Goal: Find specific page/section: Find specific page/section

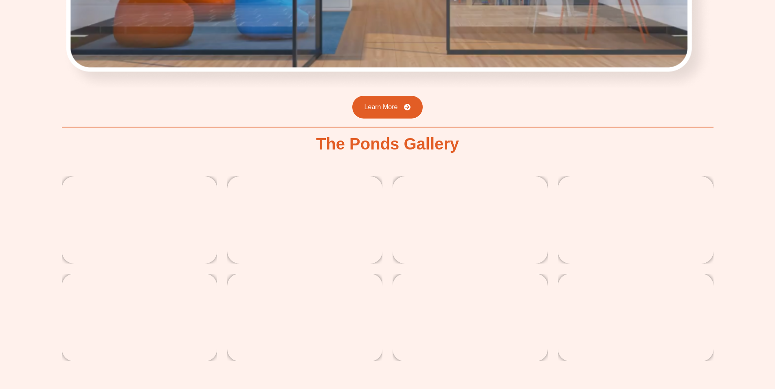
scroll to position [1328, 0]
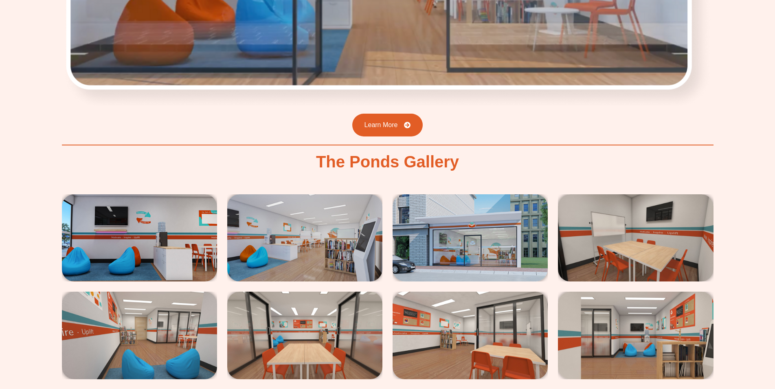
click at [166, 231] on img at bounding box center [139, 237] width 155 height 87
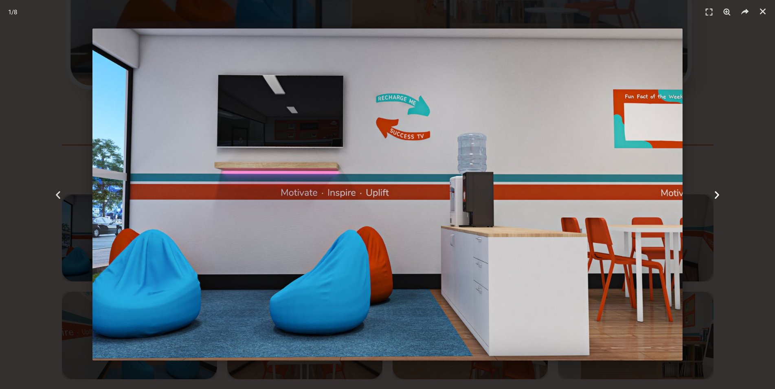
click at [719, 192] on icon "Next slide" at bounding box center [716, 194] width 10 height 10
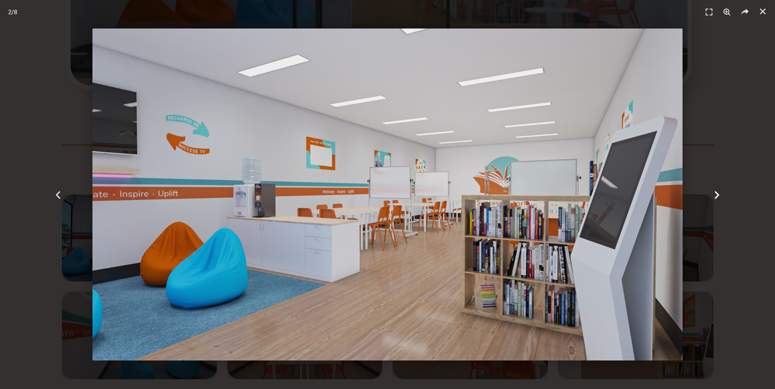
click at [718, 193] on icon "Next slide" at bounding box center [716, 194] width 10 height 10
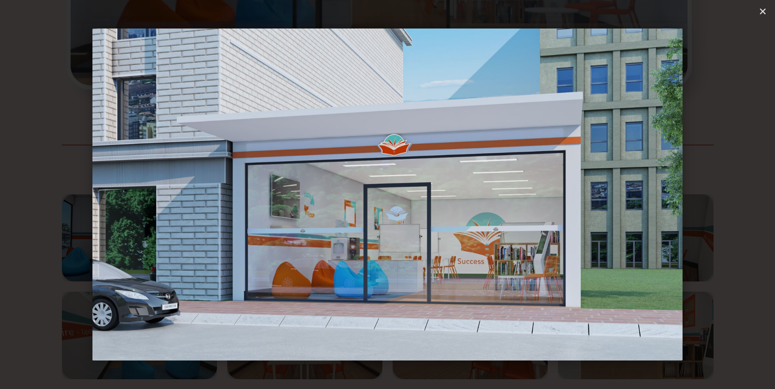
click at [718, 193] on icon "Next slide" at bounding box center [716, 194] width 10 height 10
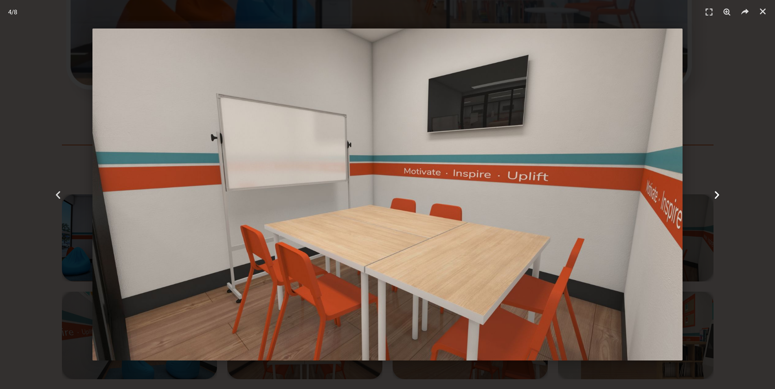
click at [718, 193] on icon "Next slide" at bounding box center [716, 194] width 10 height 10
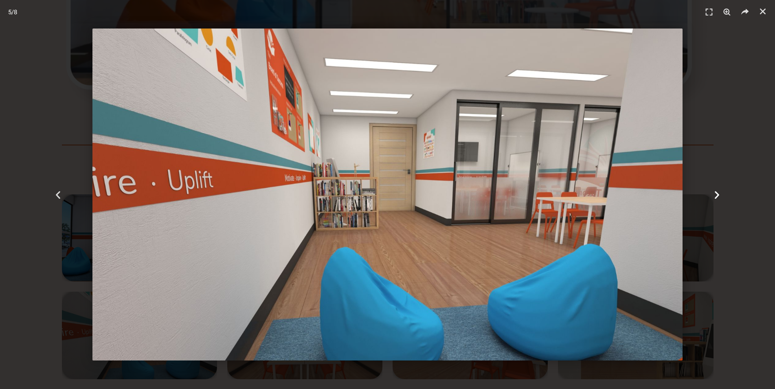
click at [718, 193] on icon "Next slide" at bounding box center [716, 194] width 10 height 10
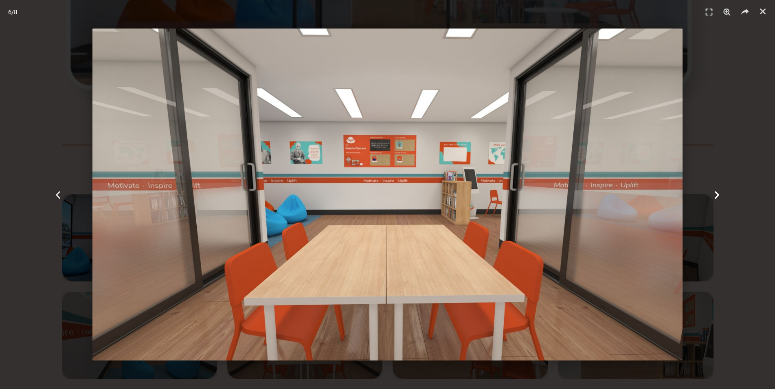
click at [718, 193] on icon "Next slide" at bounding box center [716, 194] width 10 height 10
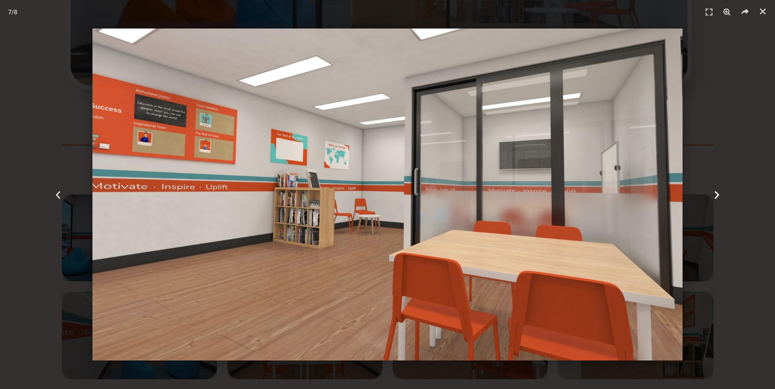
click at [718, 193] on icon "Next slide" at bounding box center [716, 194] width 10 height 10
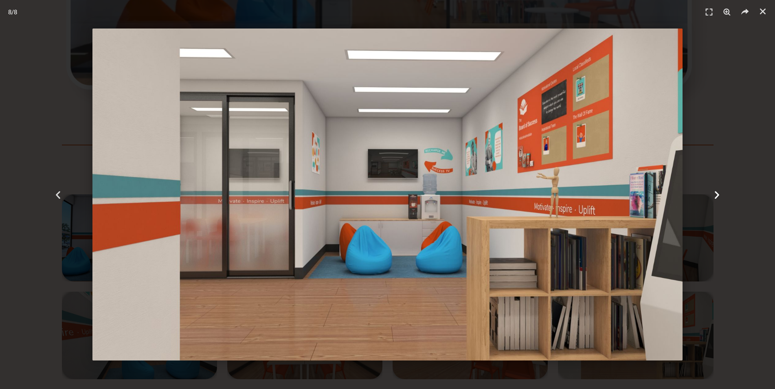
click at [718, 193] on icon "Next slide" at bounding box center [716, 194] width 10 height 10
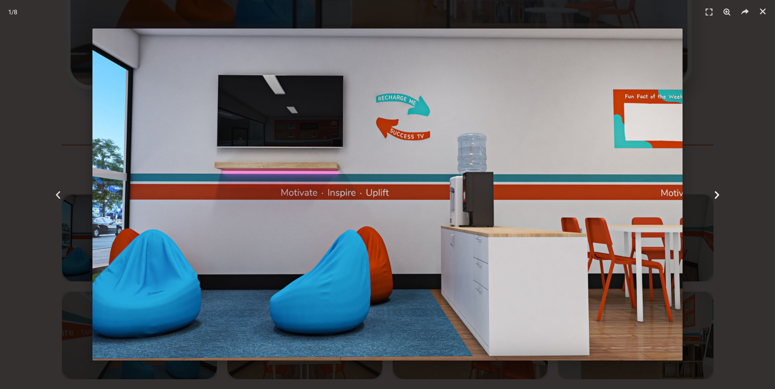
click at [718, 193] on icon "Next slide" at bounding box center [716, 194] width 10 height 10
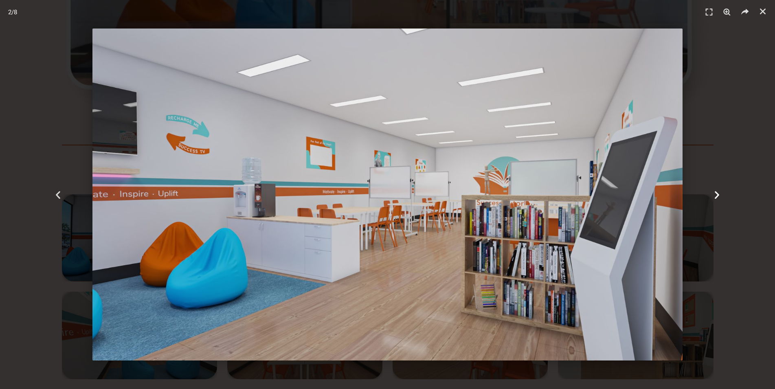
click at [718, 193] on icon "Next slide" at bounding box center [716, 194] width 10 height 10
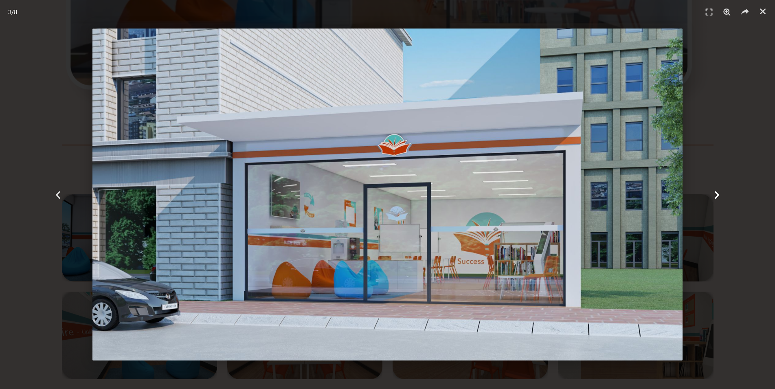
click at [718, 193] on icon "Next slide" at bounding box center [716, 194] width 10 height 10
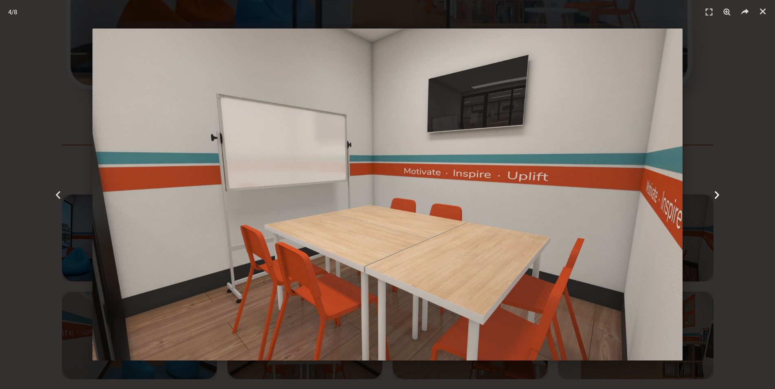
click at [718, 193] on icon "Next slide" at bounding box center [716, 194] width 10 height 10
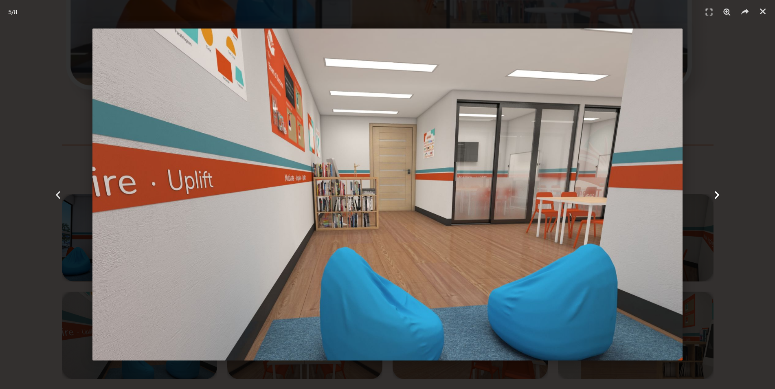
click at [718, 193] on icon "Next slide" at bounding box center [716, 194] width 10 height 10
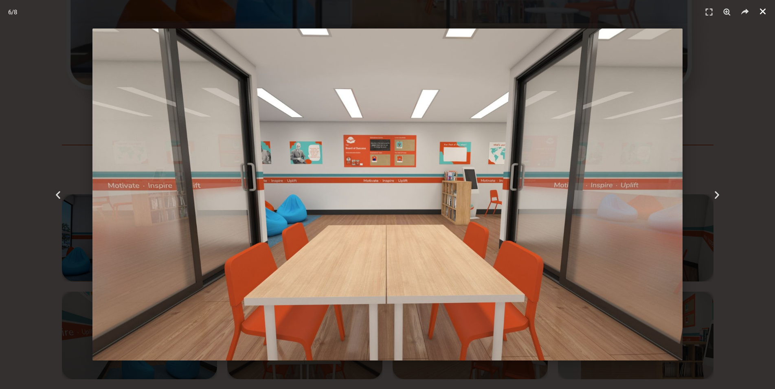
click at [765, 7] on link "Close (Esc)" at bounding box center [762, 11] width 12 height 12
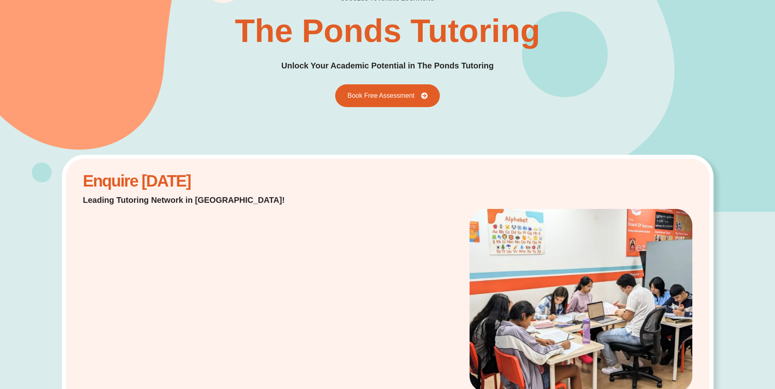
scroll to position [0, 0]
